Goal: Browse casually

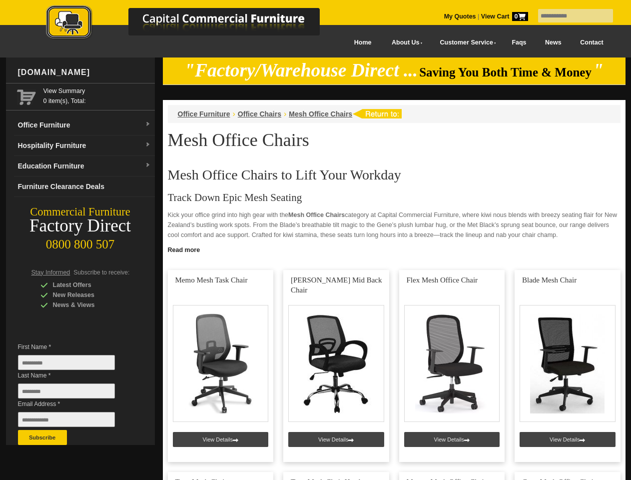
click at [569, 16] on input "text" at bounding box center [575, 15] width 75 height 13
click at [74, 393] on input "Last Name *" at bounding box center [66, 390] width 97 height 15
click at [42, 437] on button "Subscribe" at bounding box center [42, 437] width 49 height 15
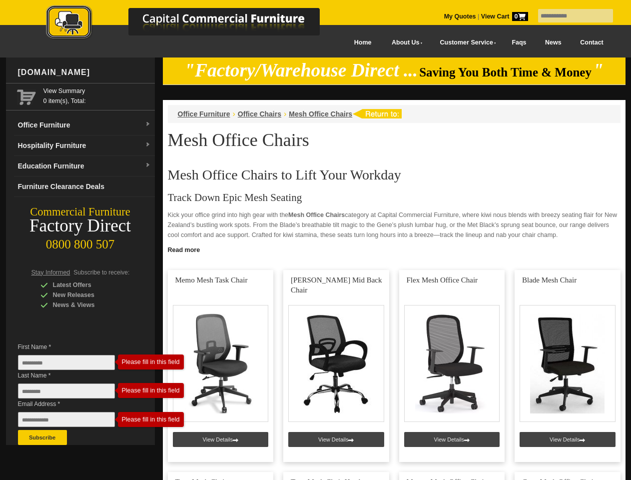
click at [394, 249] on link "Read more" at bounding box center [394, 248] width 463 height 12
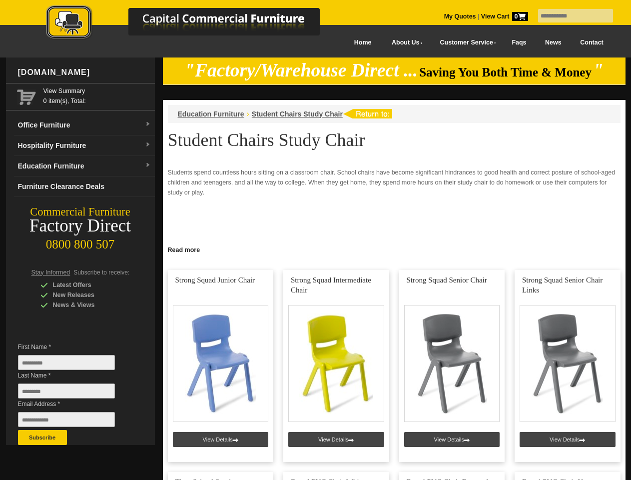
click at [569, 16] on input "text" at bounding box center [575, 15] width 75 height 13
click at [74, 393] on input "Last Name *" at bounding box center [66, 390] width 97 height 15
click at [42, 437] on button "Subscribe" at bounding box center [42, 437] width 49 height 15
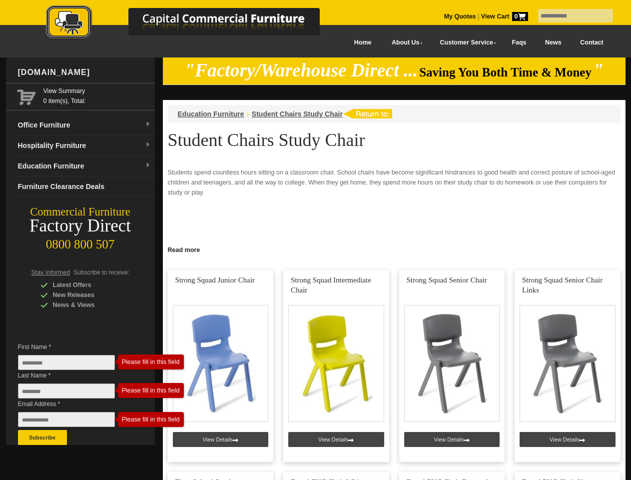
click at [394, 249] on link "Read more" at bounding box center [394, 248] width 463 height 12
